Goal: Check status

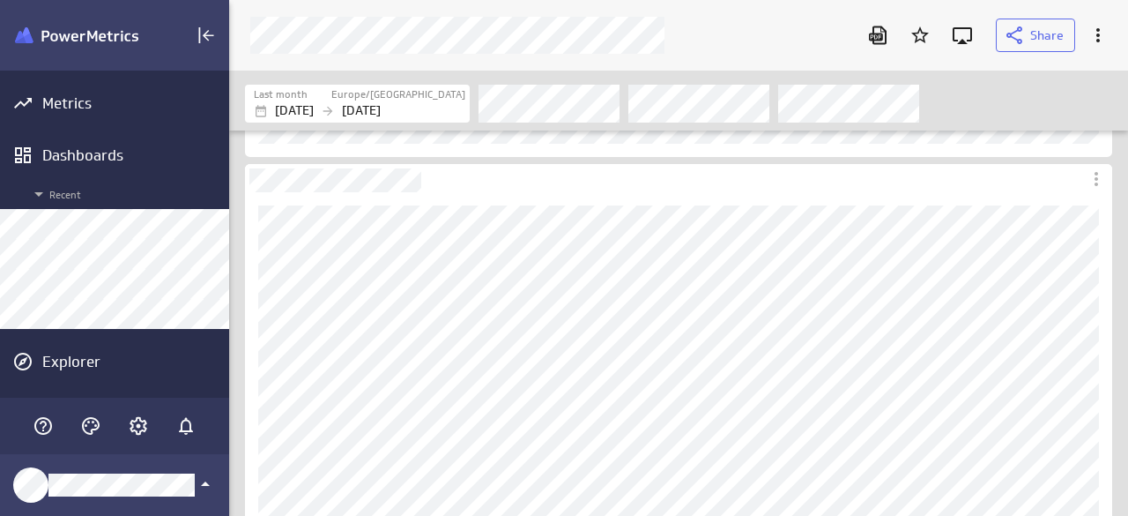
scroll to position [543, 926]
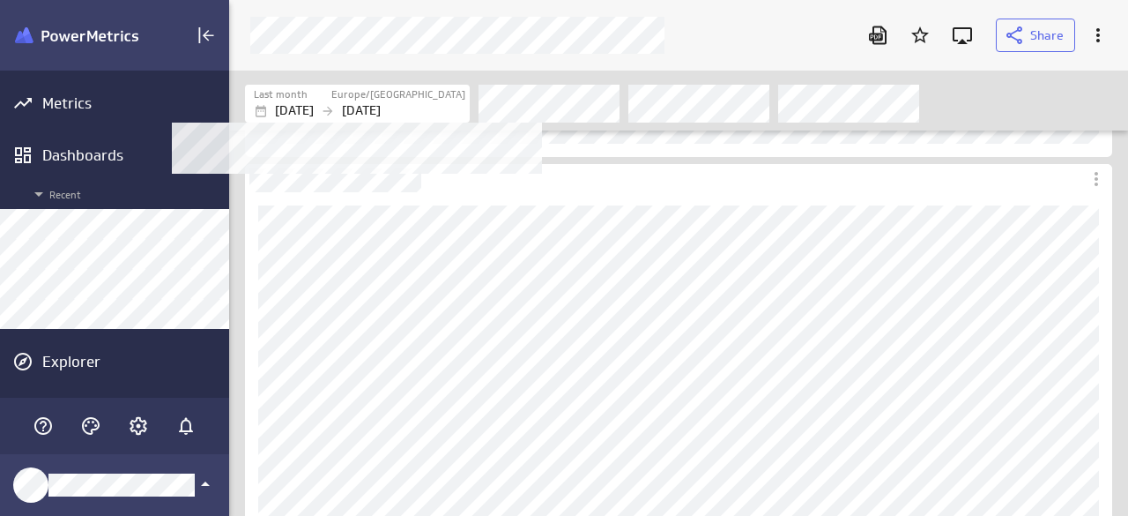
click at [330, 96] on div "Last month" at bounding box center [292, 94] width 76 height 15
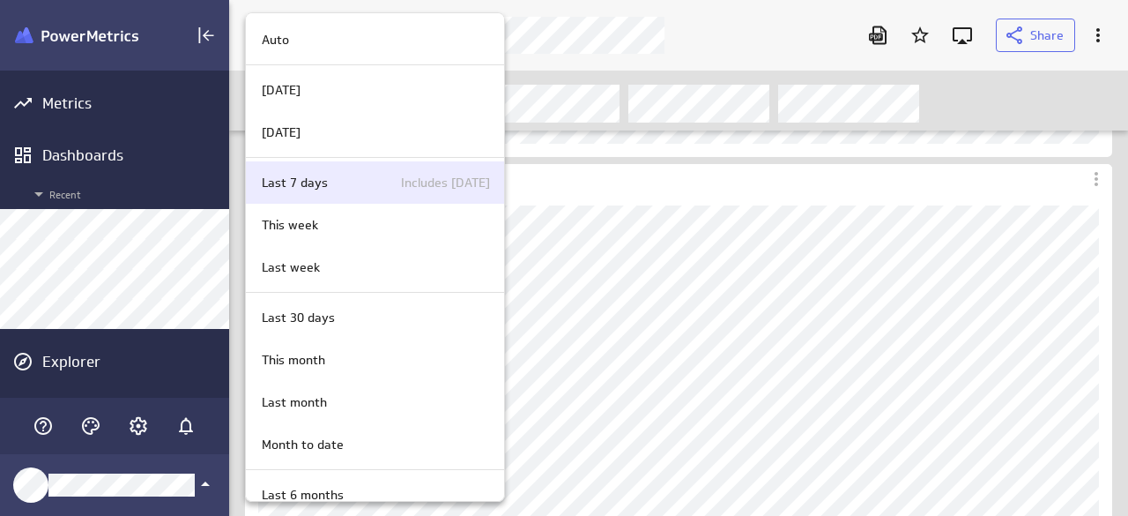
click at [330, 184] on div "Last 7 days Includes today" at bounding box center [372, 183] width 235 height 19
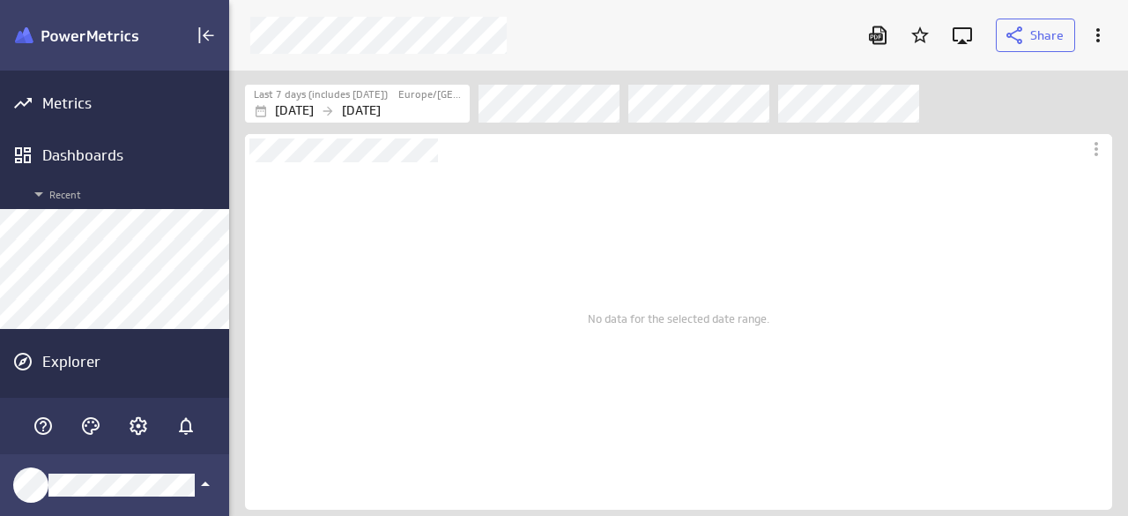
scroll to position [473, 926]
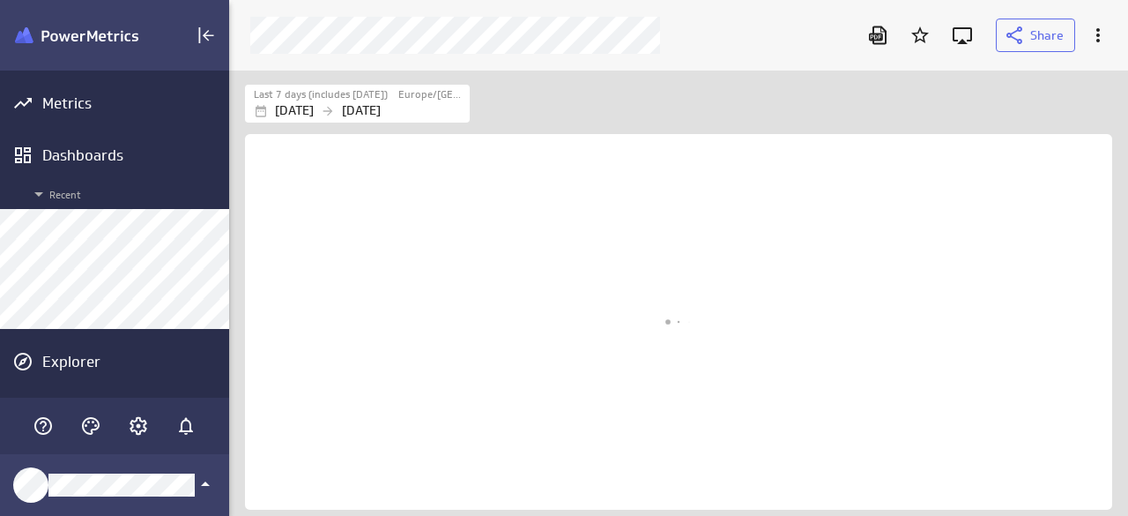
scroll to position [65, 894]
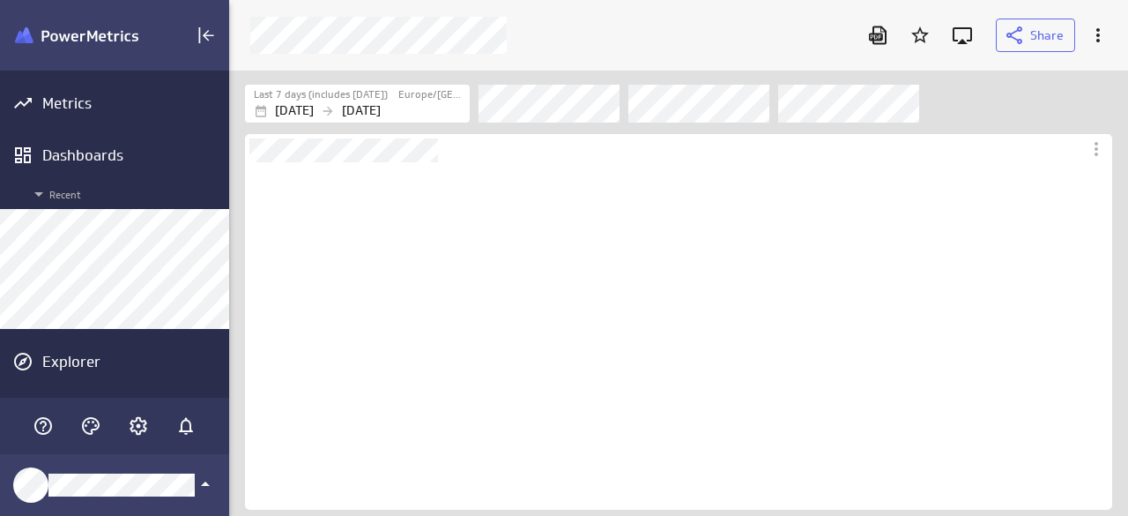
scroll to position [347, 868]
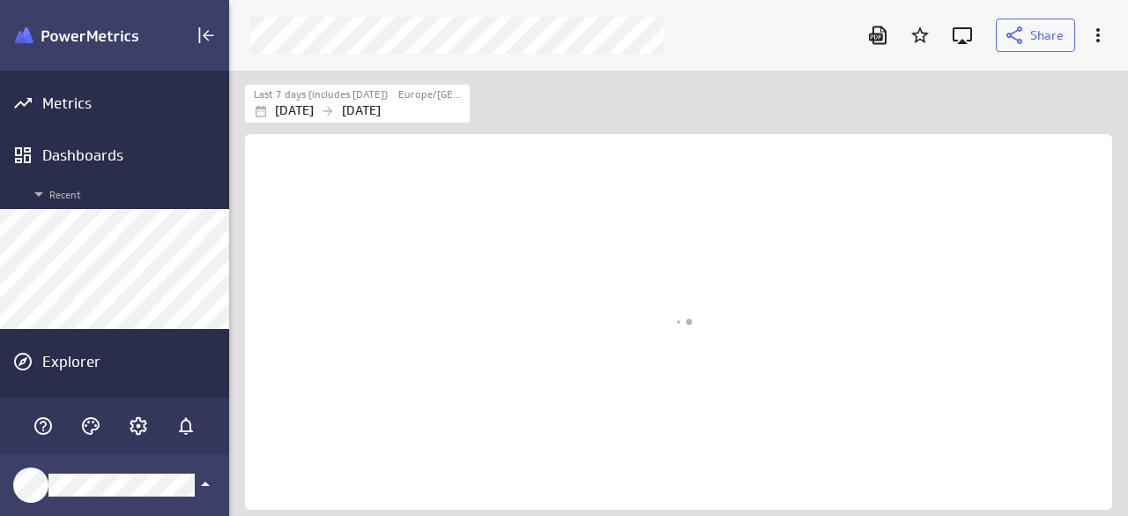
scroll to position [473, 926]
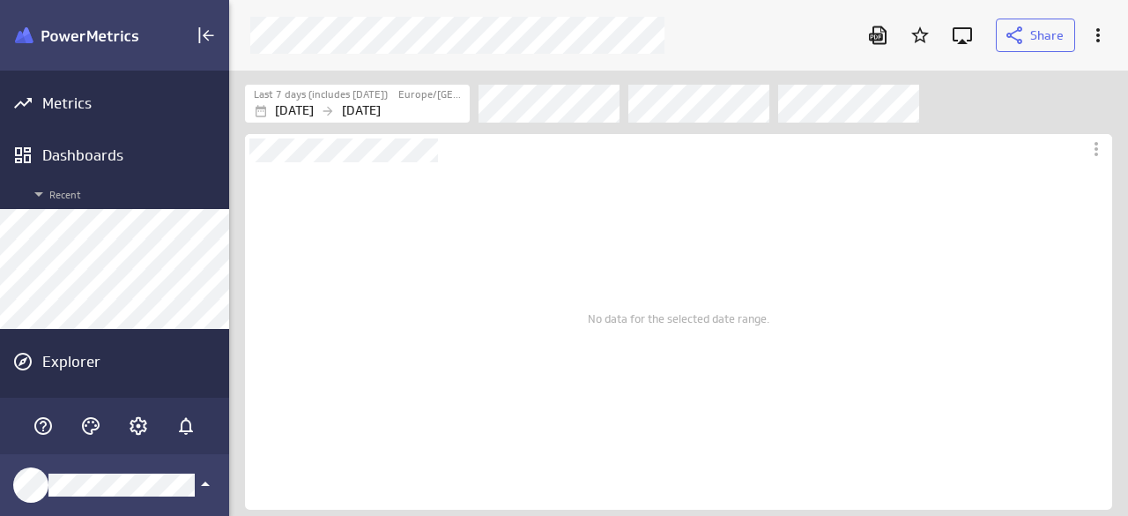
click at [982, 103] on div "Filters" at bounding box center [795, 103] width 633 height 39
